Goal: Task Accomplishment & Management: Manage account settings

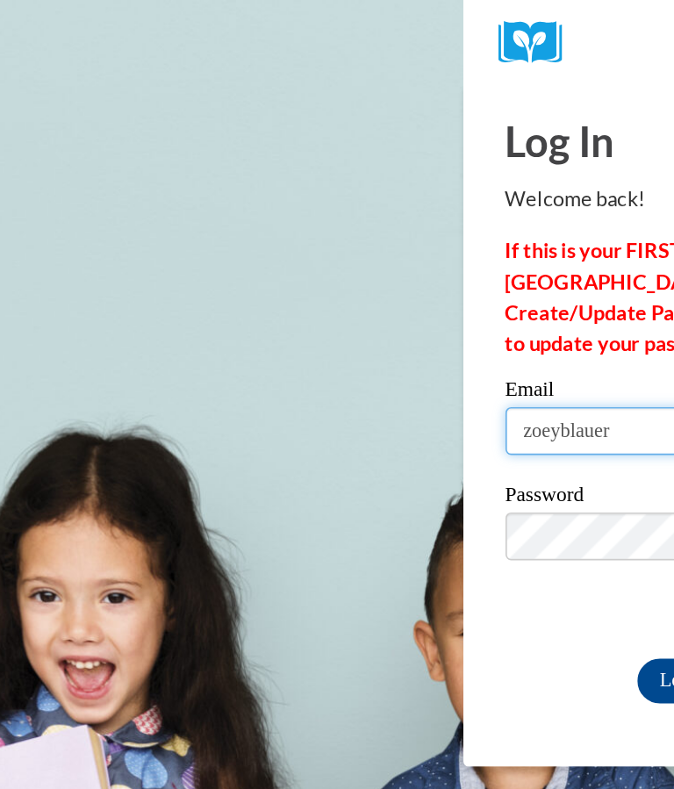
click at [316, 255] on input "zoeyblauer" at bounding box center [465, 270] width 298 height 30
type input "zoeyblauer@gmail.com"
click at [399, 412] on input "Log In" at bounding box center [429, 426] width 61 height 28
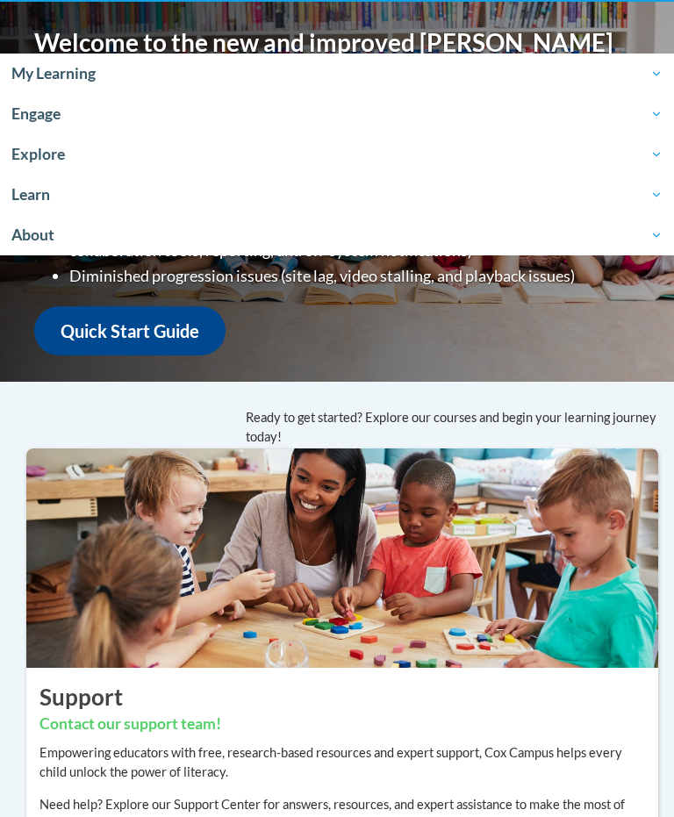
scroll to position [310, 0]
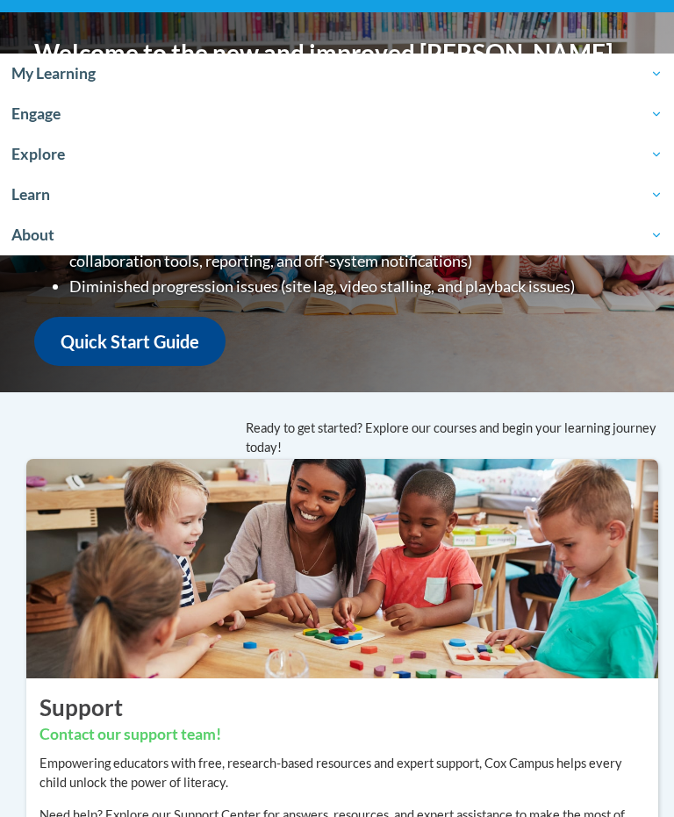
click at [44, 75] on span "My Learning" at bounding box center [336, 73] width 651 height 21
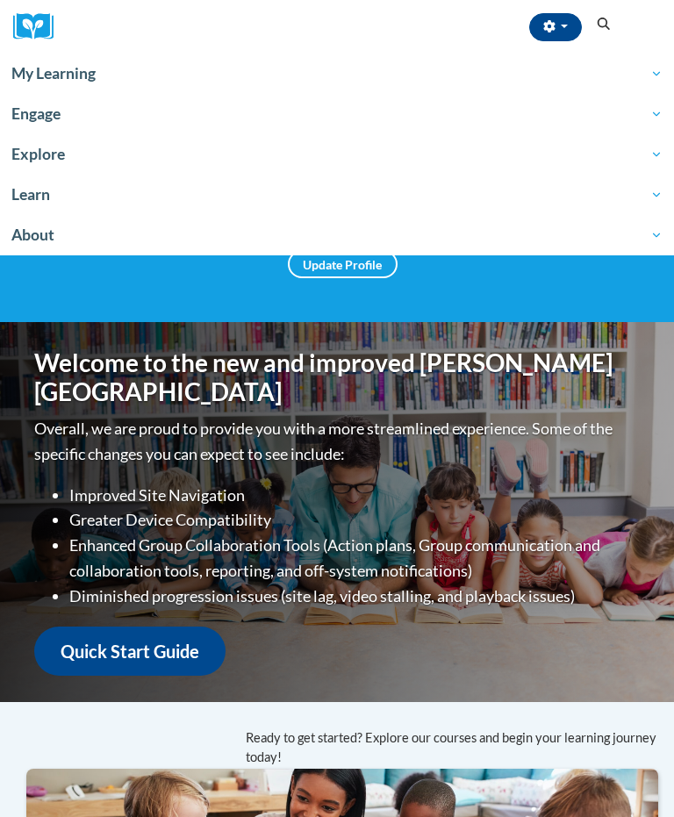
scroll to position [0, 0]
click at [53, 67] on span "My Learning" at bounding box center [336, 73] width 651 height 21
click at [47, 81] on span "My Learning" at bounding box center [336, 73] width 651 height 21
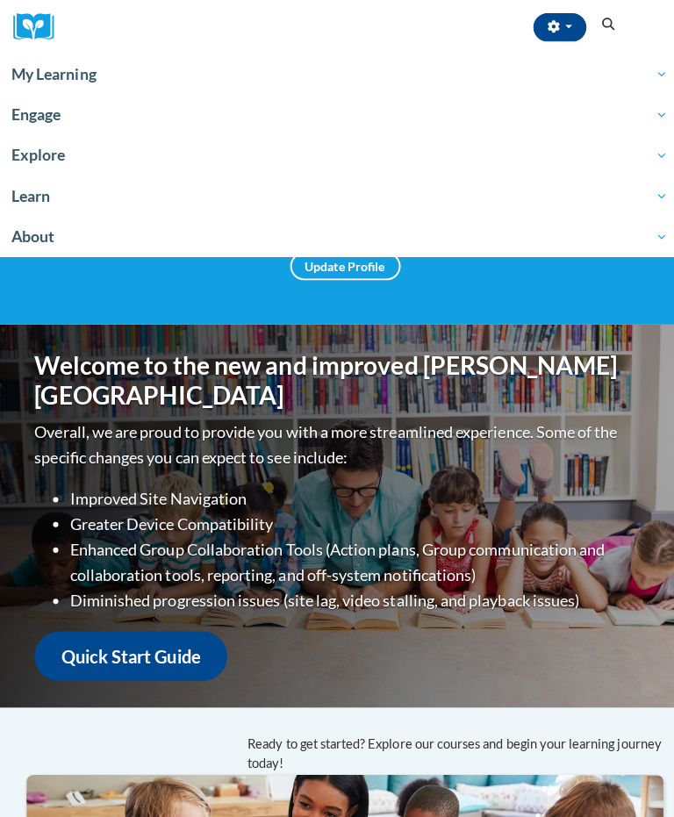
scroll to position [0, 5]
click at [382, 55] on link "My Learning" at bounding box center [337, 74] width 674 height 40
click at [401, 62] on link "My Learning" at bounding box center [337, 74] width 674 height 40
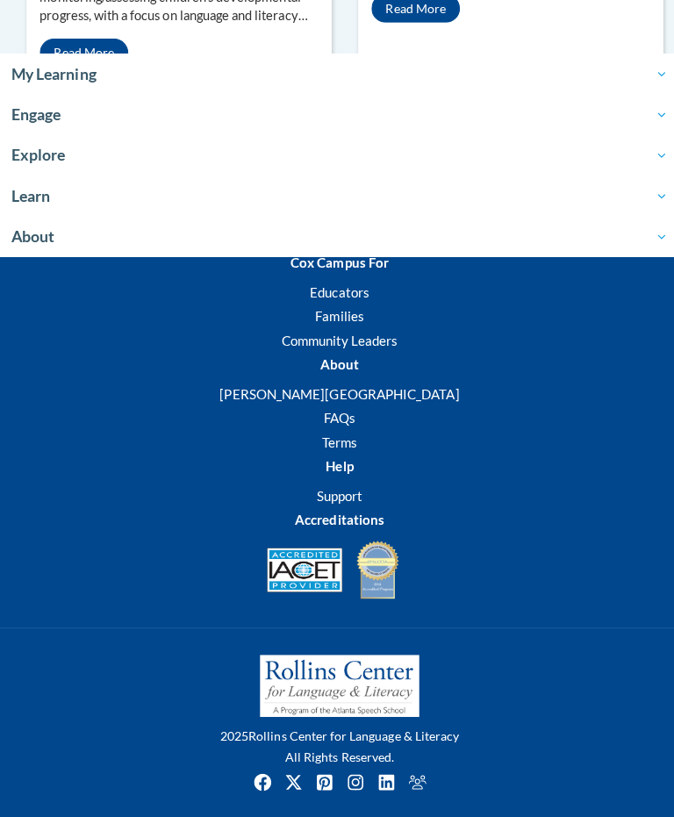
scroll to position [2310, 4]
click at [290, 78] on span "My Learning" at bounding box center [336, 73] width 651 height 21
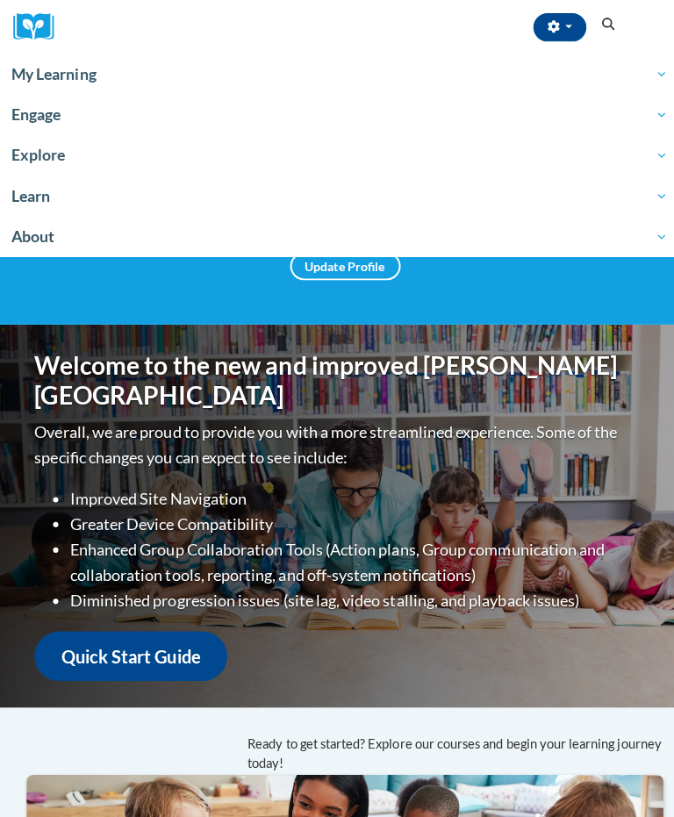
scroll to position [0, 5]
click at [32, 14] on img at bounding box center [39, 26] width 53 height 27
click at [25, 119] on span "Engage" at bounding box center [336, 114] width 651 height 21
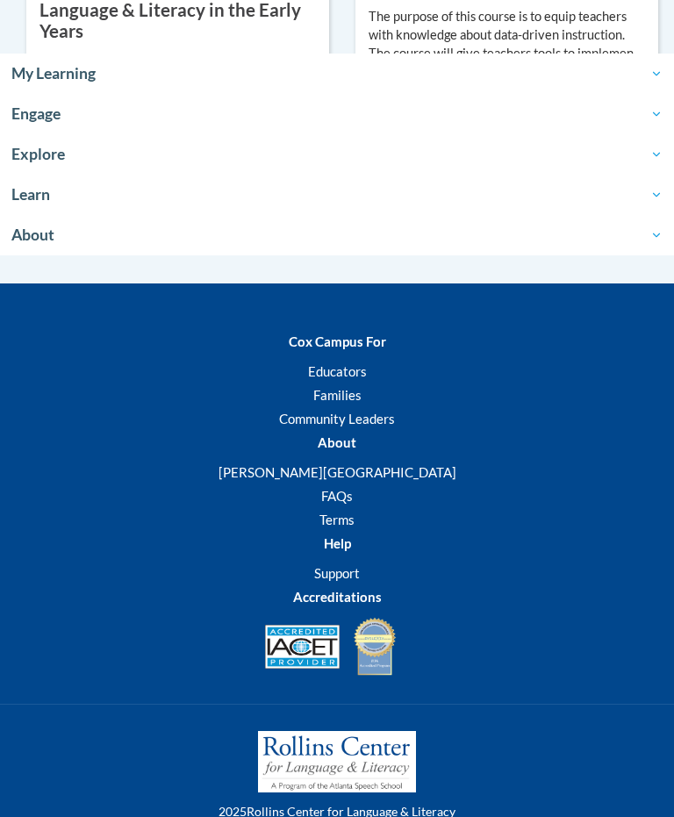
scroll to position [1396, 0]
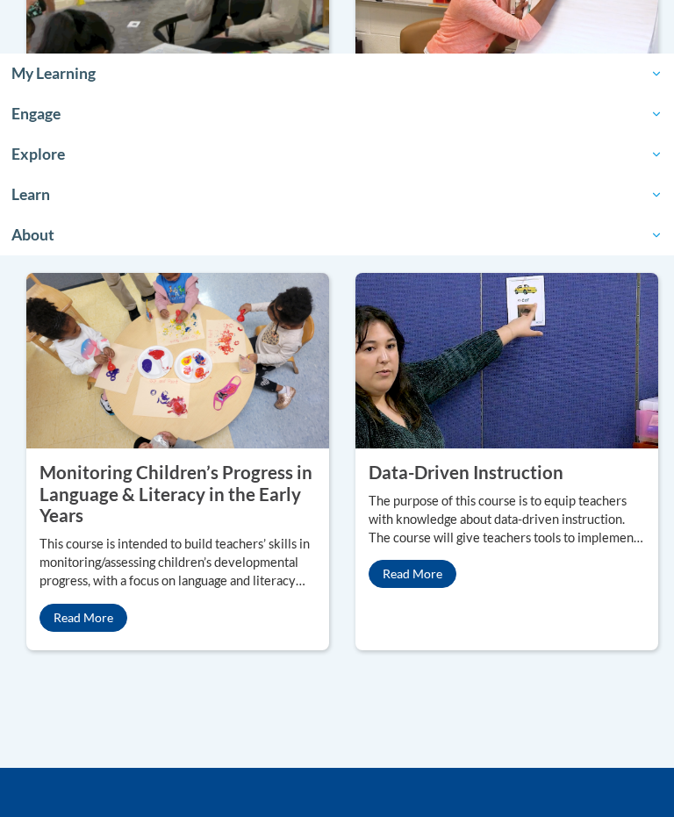
click at [127, 632] on link "Read More" at bounding box center [84, 618] width 88 height 28
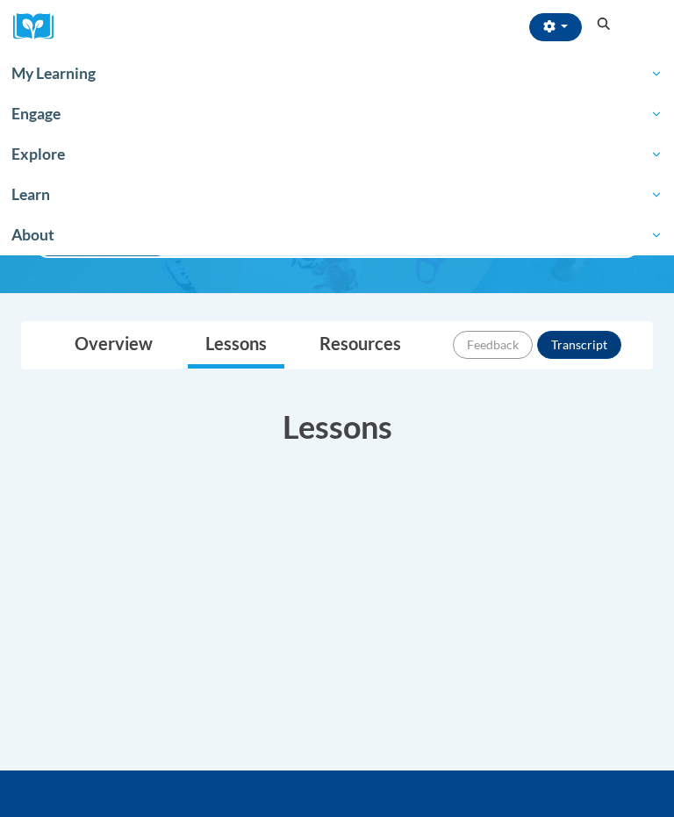
click at [123, 356] on link "Overview" at bounding box center [113, 345] width 113 height 47
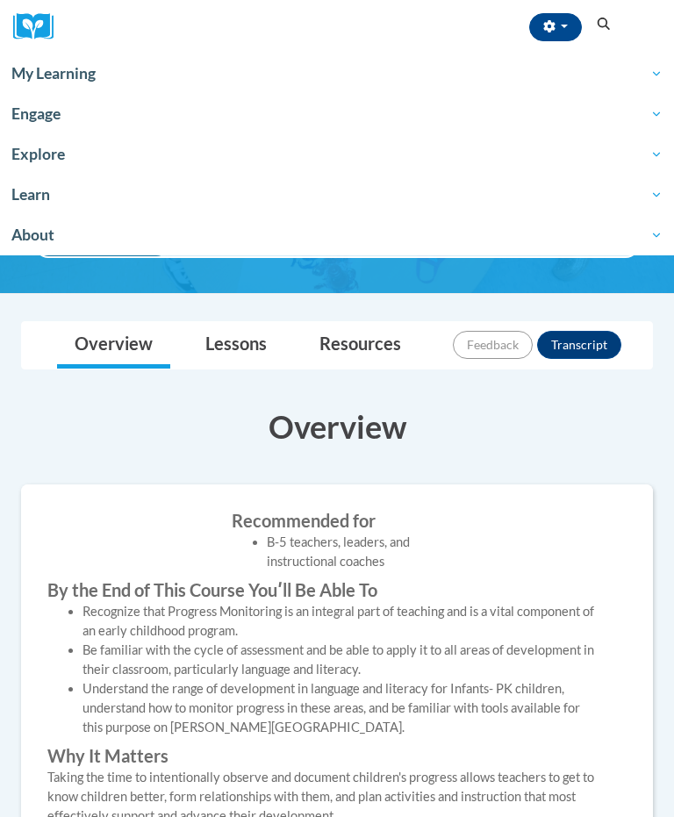
click at [236, 355] on link "Lessons" at bounding box center [236, 345] width 97 height 47
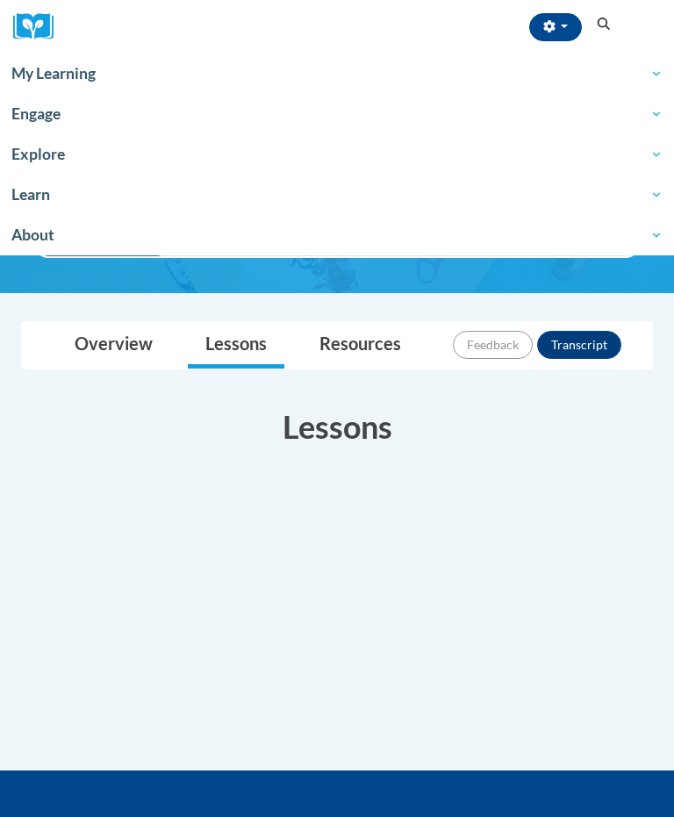
click at [648, 84] on link "My Learning" at bounding box center [337, 74] width 674 height 40
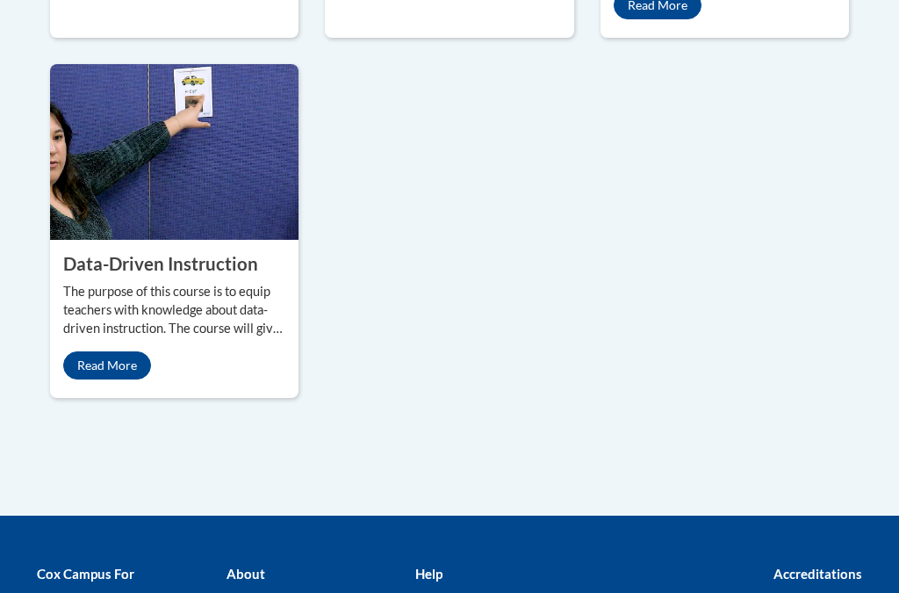
scroll to position [1347, 0]
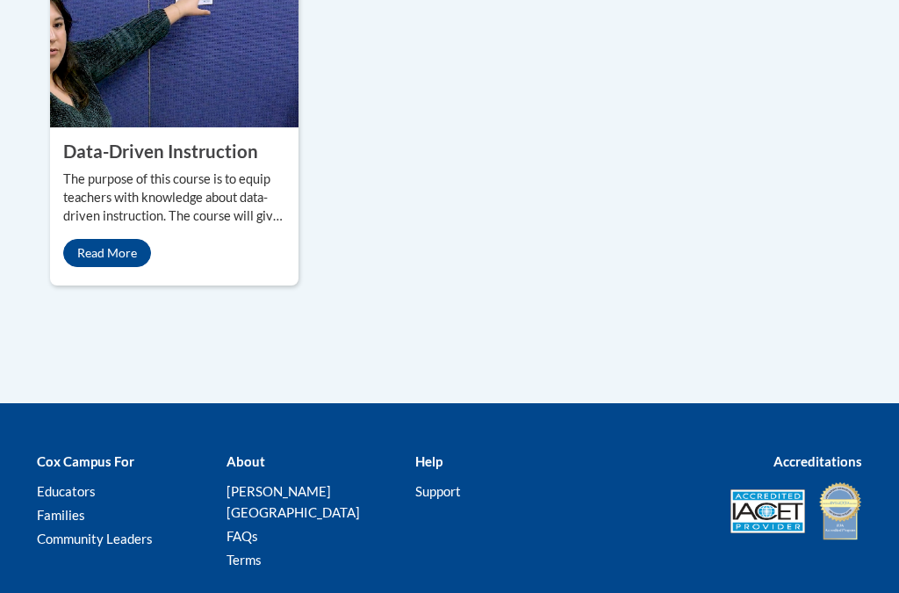
scroll to position [1592, 0]
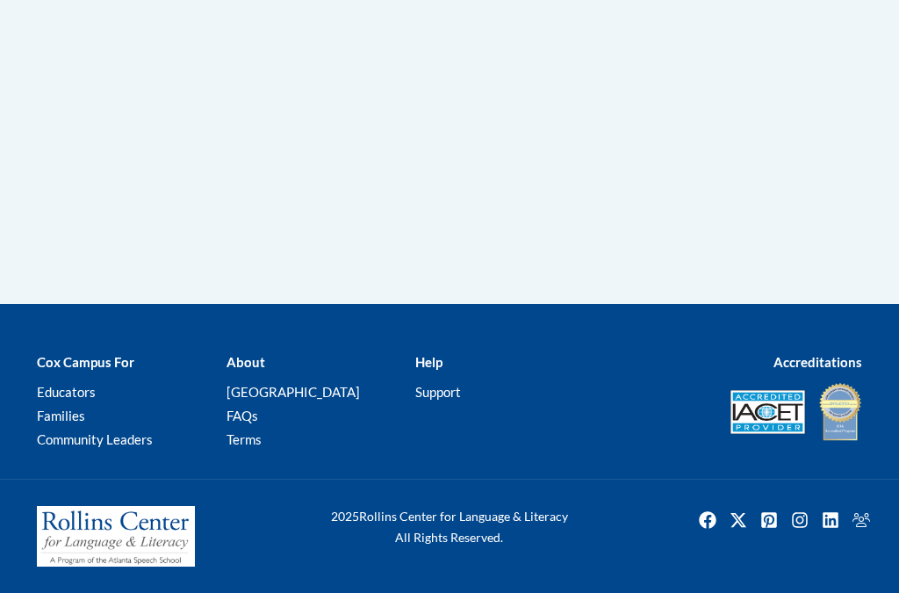
scroll to position [29, 0]
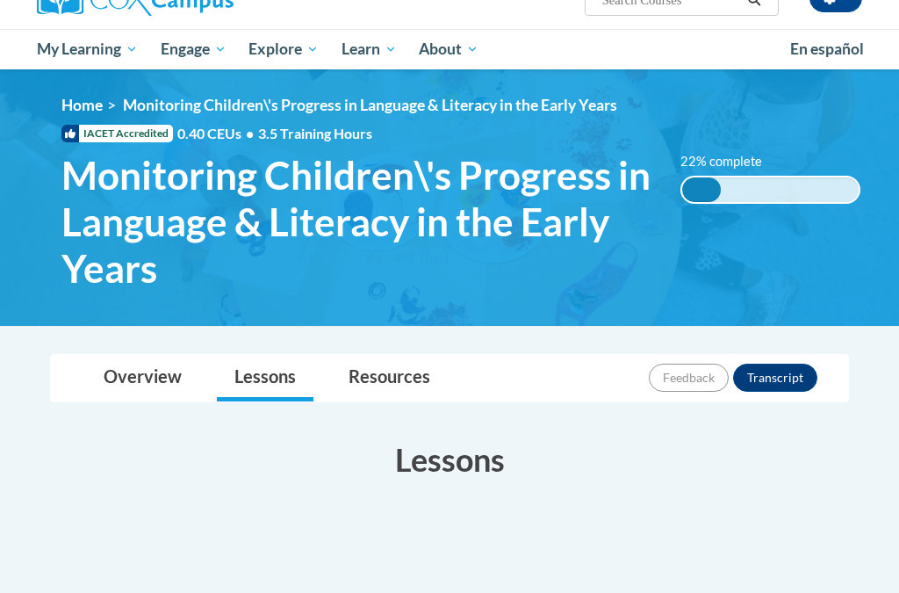
click at [377, 377] on link "Resources" at bounding box center [389, 378] width 117 height 47
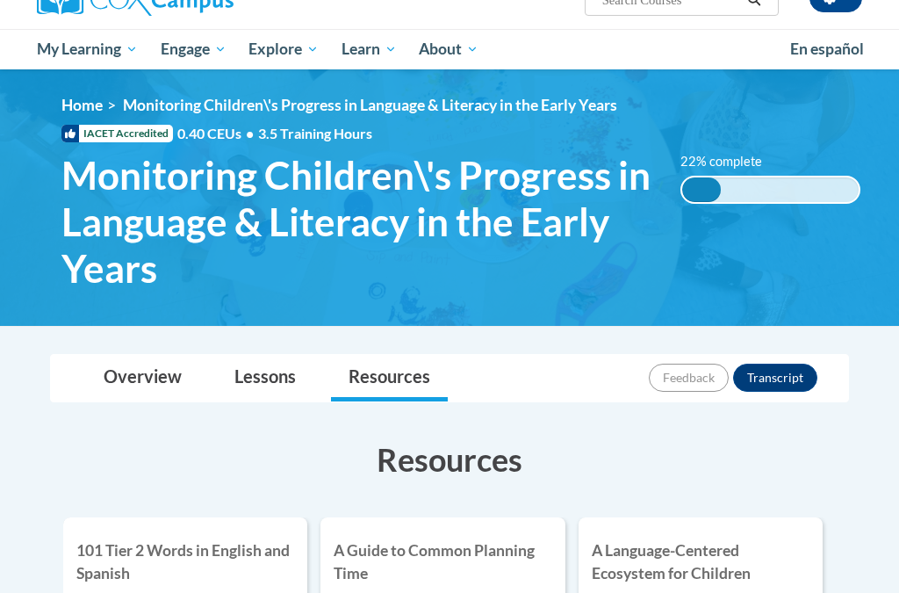
scroll to position [210, 0]
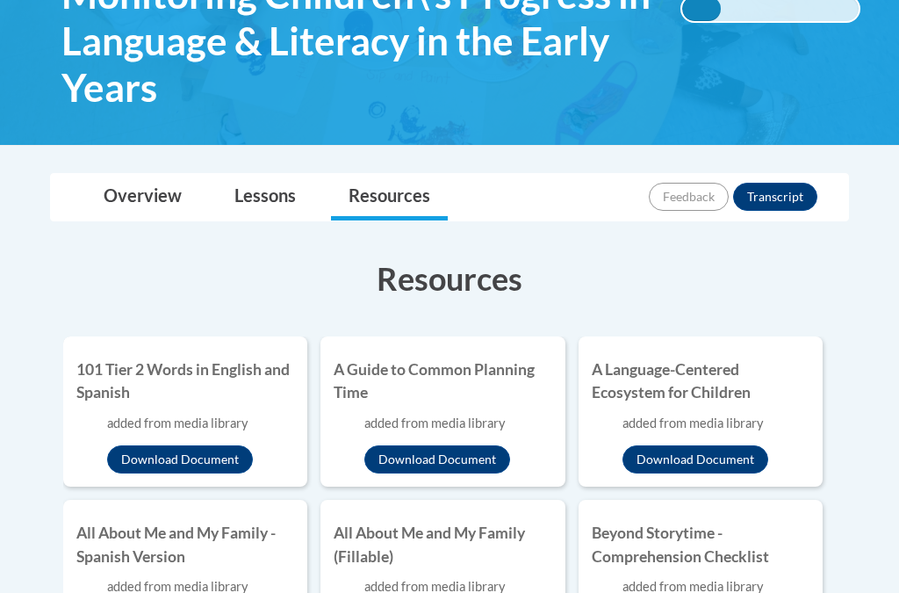
click at [273, 189] on link "Lessons" at bounding box center [265, 197] width 97 height 47
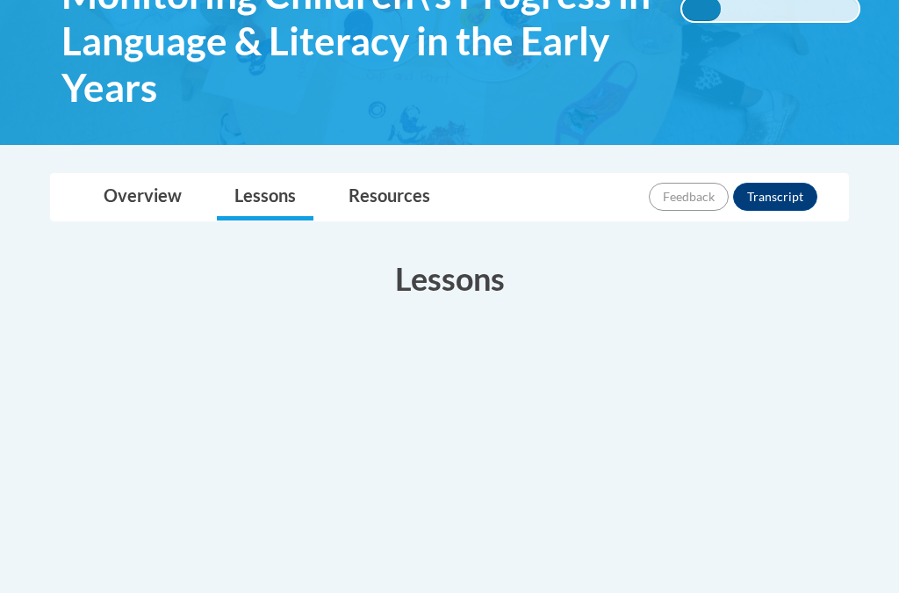
click at [165, 183] on link "Overview" at bounding box center [142, 197] width 113 height 47
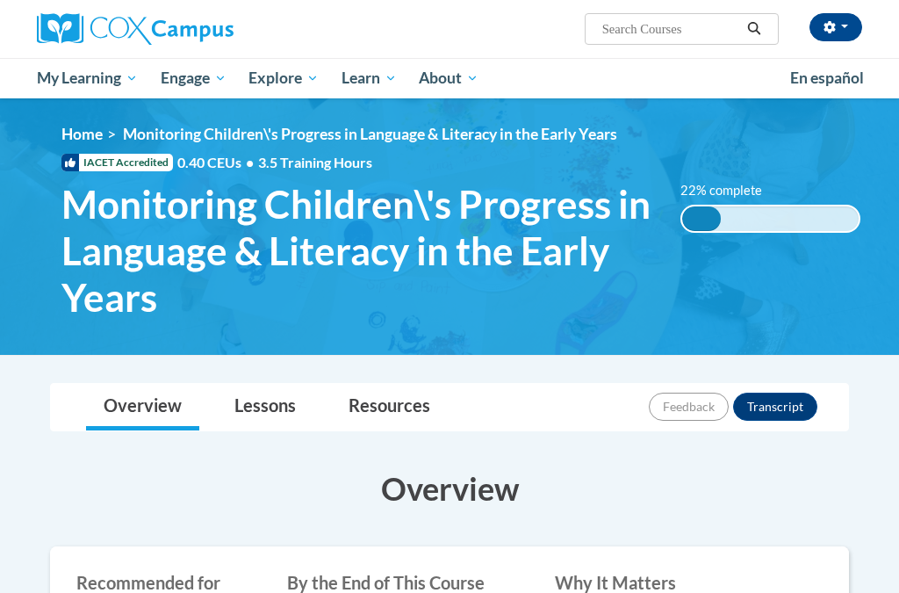
scroll to position [0, 0]
click at [268, 392] on link "Lessons" at bounding box center [265, 407] width 97 height 47
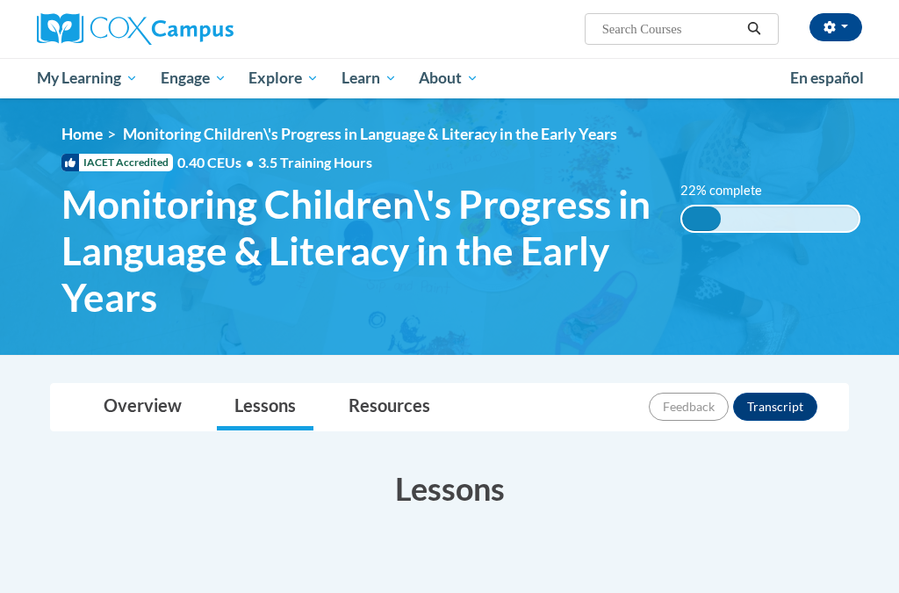
click at [75, 19] on img at bounding box center [135, 29] width 197 height 32
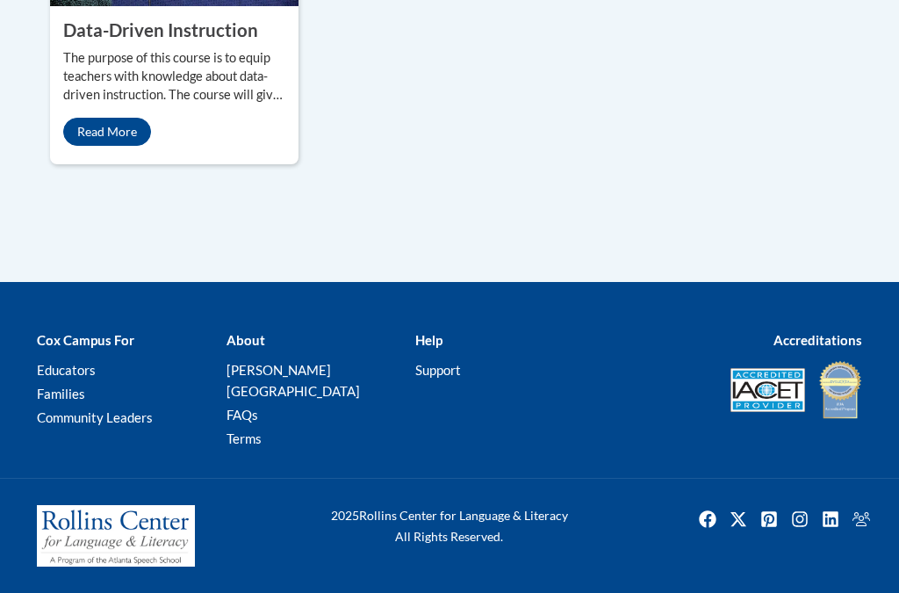
scroll to position [1757, 0]
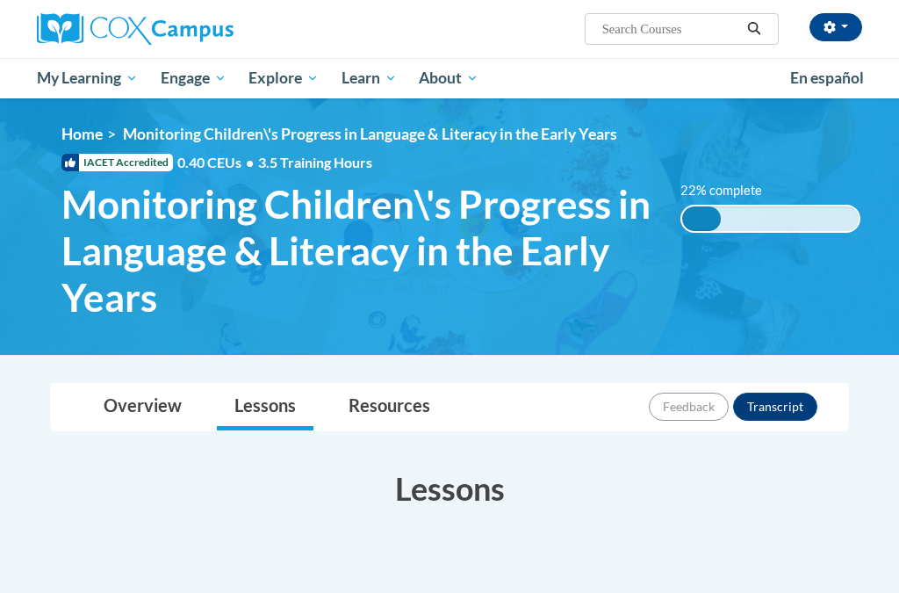
click at [217, 75] on span "Engage" at bounding box center [194, 78] width 66 height 21
click at [123, 79] on span "My Learning" at bounding box center [87, 78] width 101 height 21
click at [0, 0] on link "My Course Progress" at bounding box center [0, 0] width 0 height 0
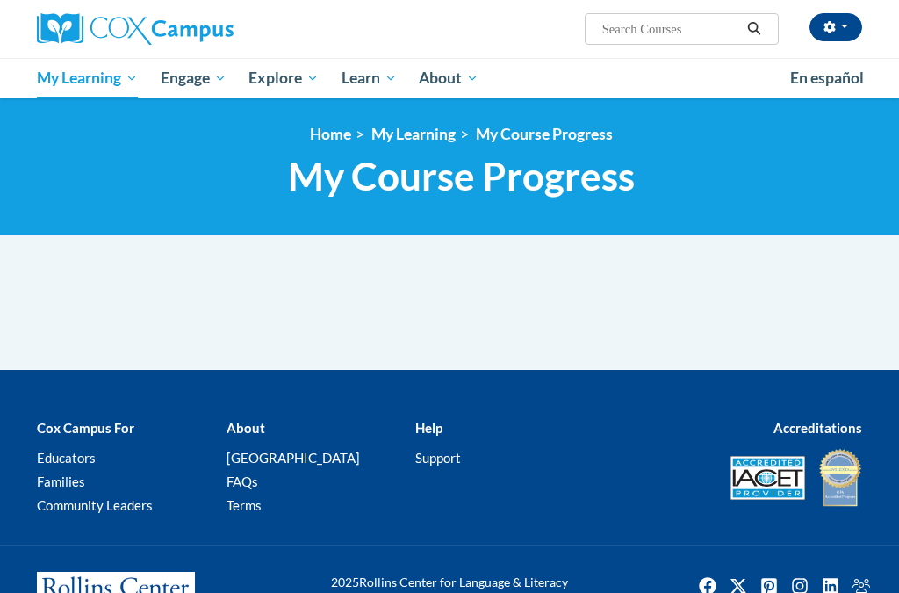
click at [0, 0] on span "Certificates" at bounding box center [0, 0] width 0 height 0
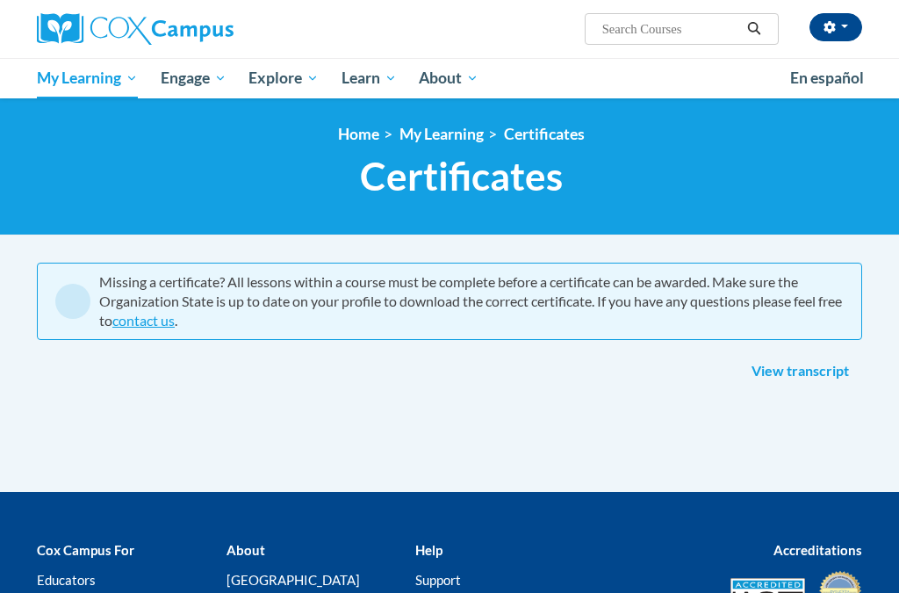
click at [208, 68] on span "Engage" at bounding box center [194, 78] width 66 height 21
click at [77, 68] on span "My Learning" at bounding box center [87, 78] width 101 height 21
click at [0, 0] on span "My Course Progress" at bounding box center [0, 0] width 0 height 0
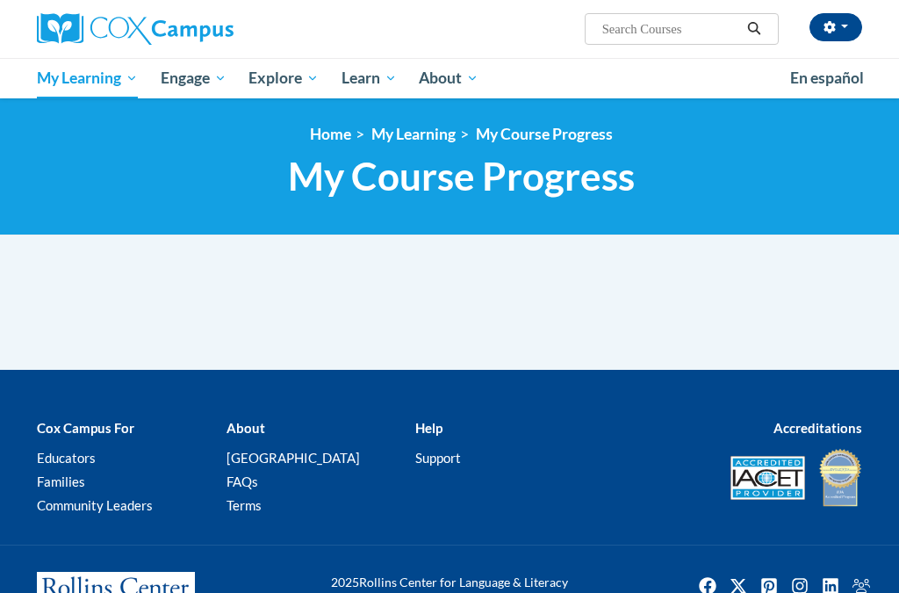
click at [104, 74] on span "My Learning" at bounding box center [87, 78] width 101 height 21
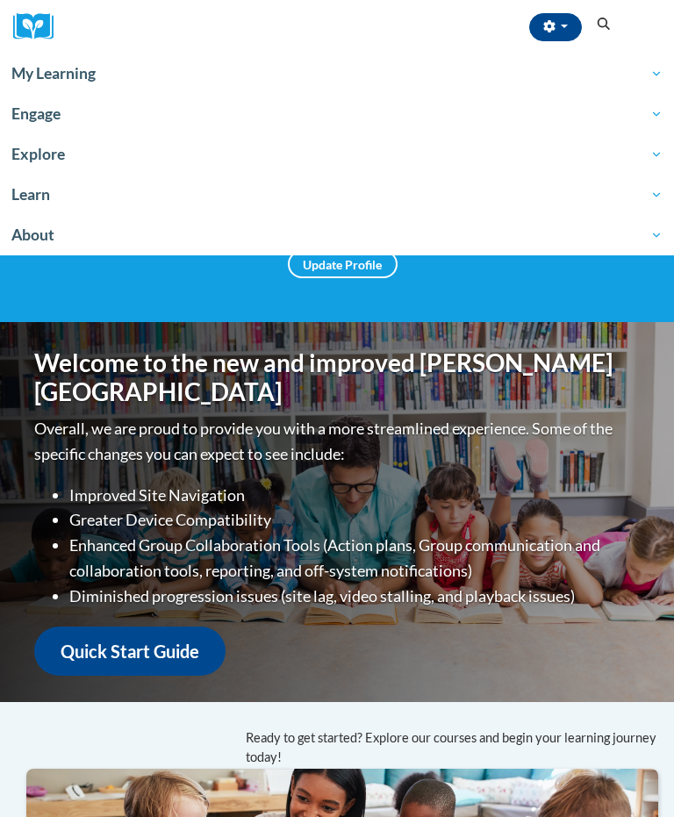
click at [67, 70] on span "My Learning" at bounding box center [336, 73] width 651 height 21
click at [61, 83] on span "My Learning" at bounding box center [336, 73] width 651 height 21
click at [58, 84] on link "My Learning" at bounding box center [337, 74] width 674 height 40
click at [63, 77] on span "My Learning" at bounding box center [336, 73] width 651 height 21
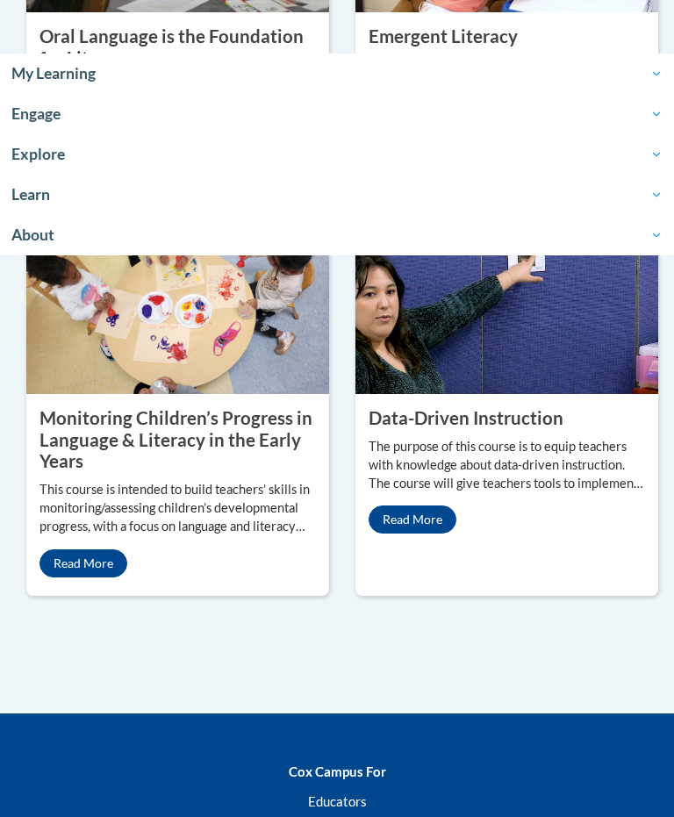
scroll to position [1441, 0]
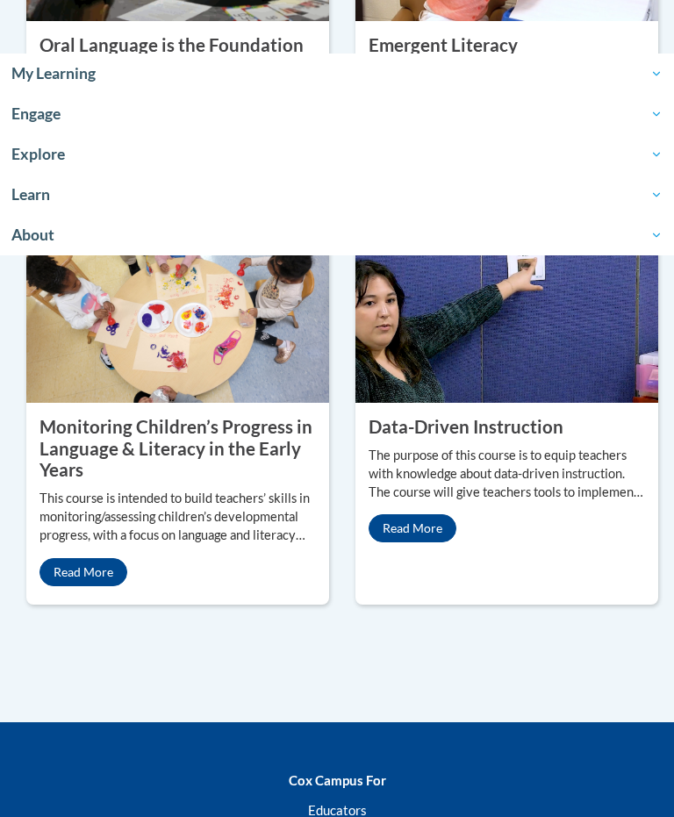
click at [72, 71] on span "My Learning" at bounding box center [336, 73] width 651 height 21
click at [127, 586] on link "Read More" at bounding box center [84, 572] width 88 height 28
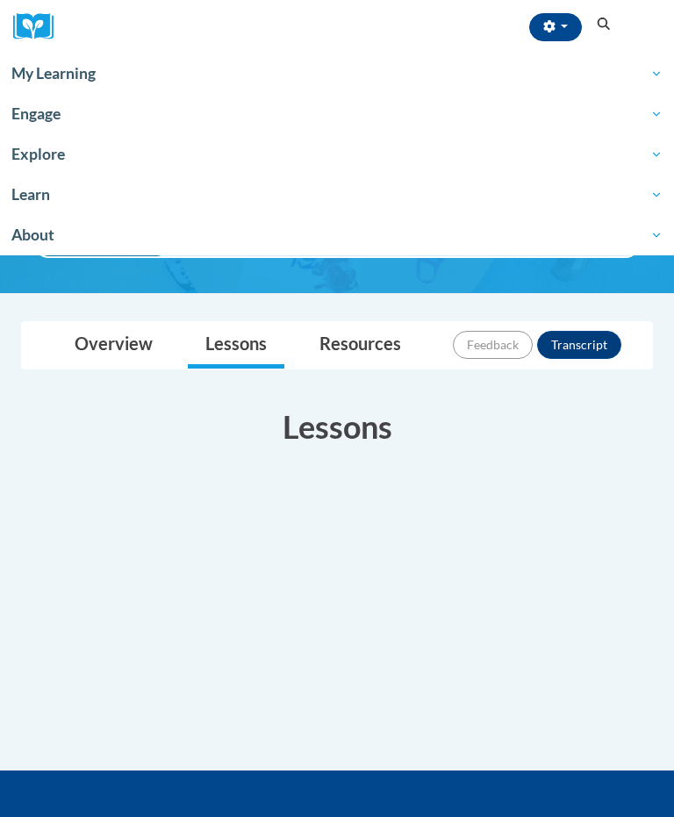
click at [117, 334] on link "Overview" at bounding box center [113, 345] width 113 height 47
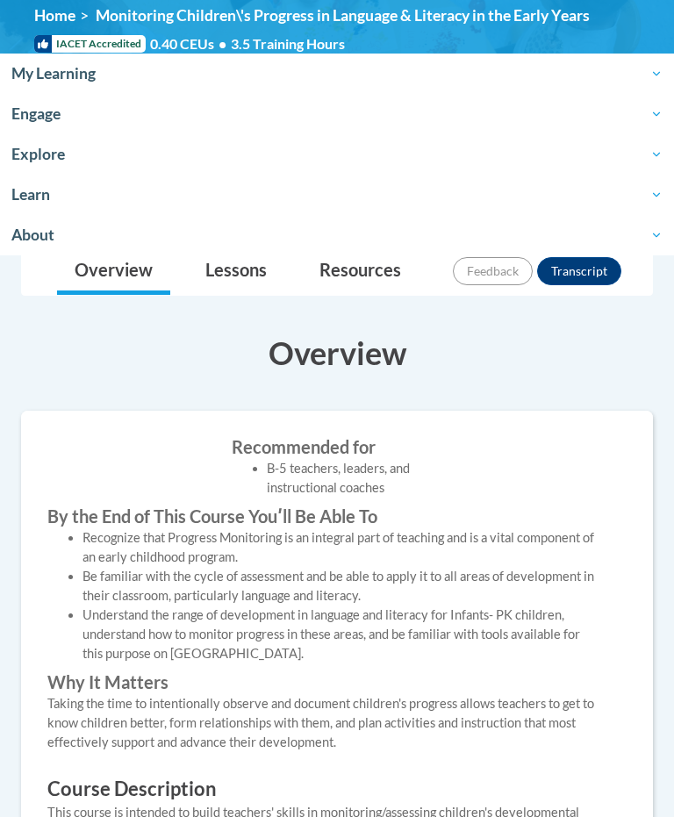
scroll to position [77, 0]
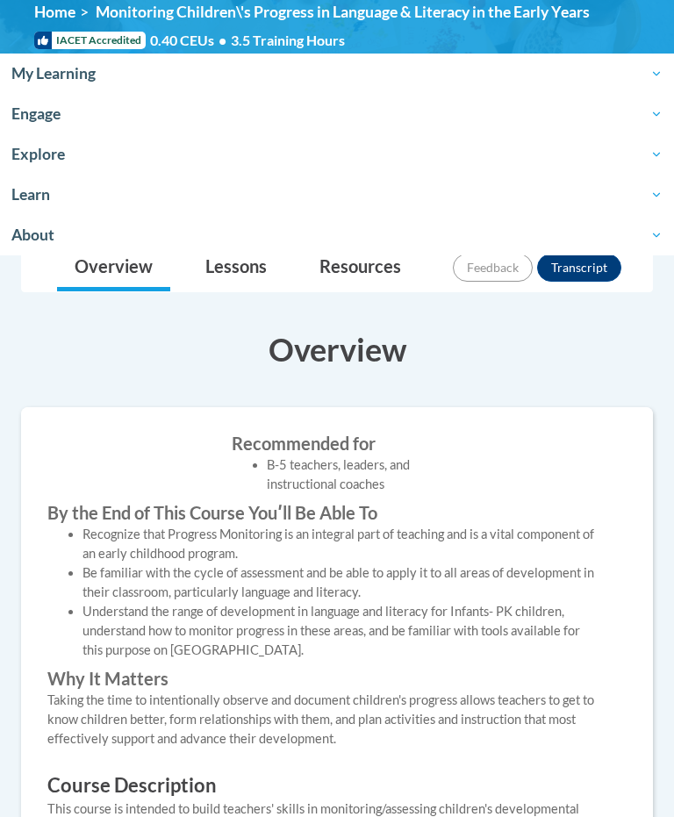
click at [244, 269] on link "Lessons" at bounding box center [236, 268] width 97 height 47
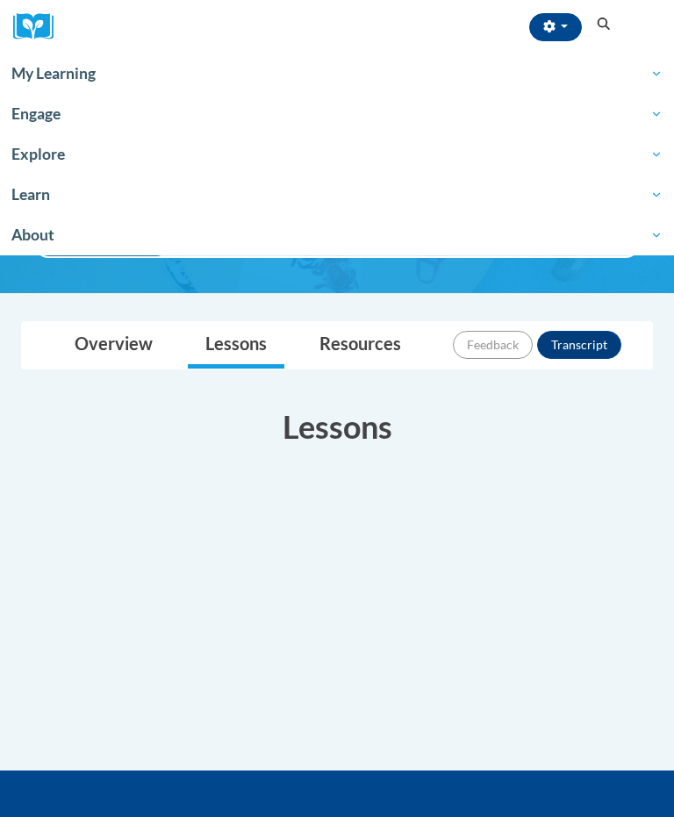
scroll to position [0, 0]
click at [383, 355] on link "Resources" at bounding box center [360, 345] width 117 height 47
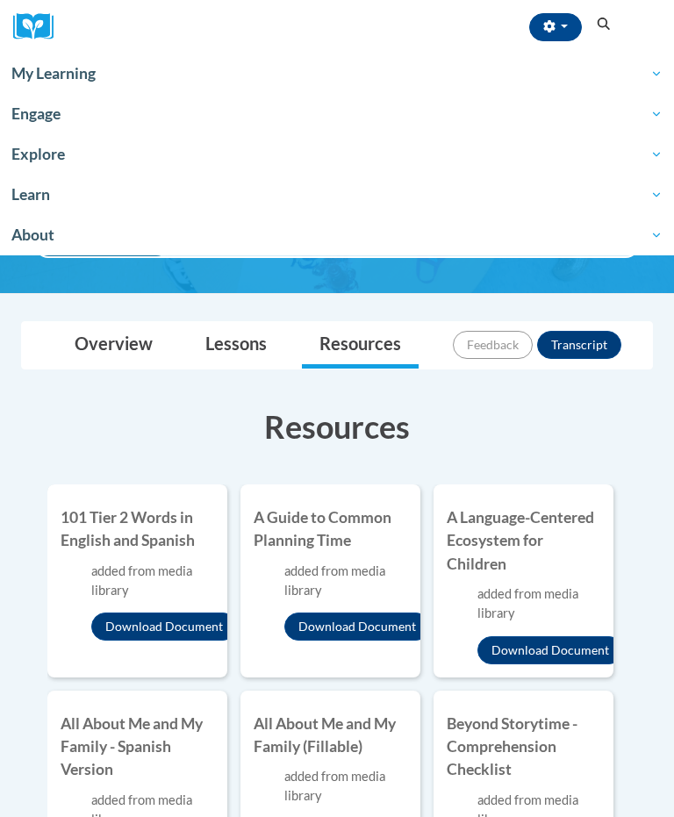
click at [582, 349] on button "Transcript" at bounding box center [579, 345] width 84 height 28
